Goal: Use online tool/utility: Utilize a website feature to perform a specific function

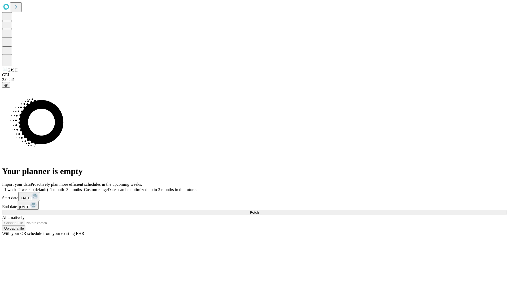
click at [259, 210] on span "Fetch" at bounding box center [254, 212] width 9 height 4
